Goal: Find specific page/section: Find specific page/section

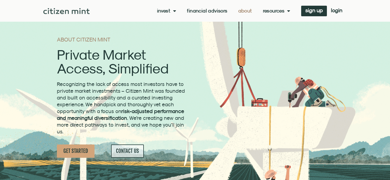
click at [171, 11] on span "Menu" at bounding box center [174, 11] width 6 height 10
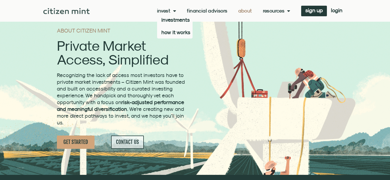
scroll to position [9, 0]
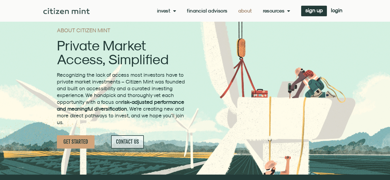
click at [172, 9] on span "Menu" at bounding box center [174, 11] width 6 height 10
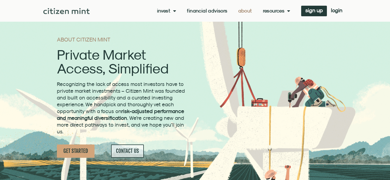
click at [196, 10] on link "Financial Advisors" at bounding box center [207, 10] width 40 height 5
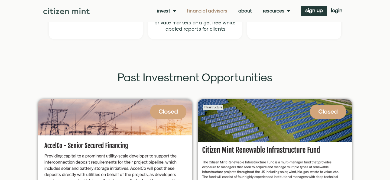
scroll to position [1216, 0]
